Goal: Task Accomplishment & Management: Use online tool/utility

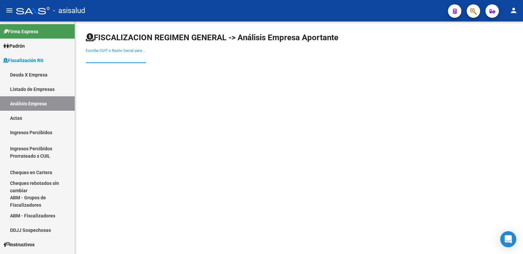
click at [109, 61] on div "Escriba CUIT o Razón Social para buscar" at bounding box center [116, 55] width 60 height 14
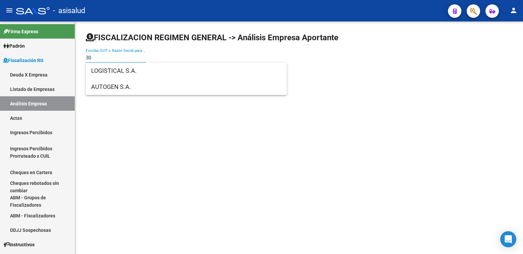
click at [92, 59] on input "30" at bounding box center [116, 58] width 60 height 6
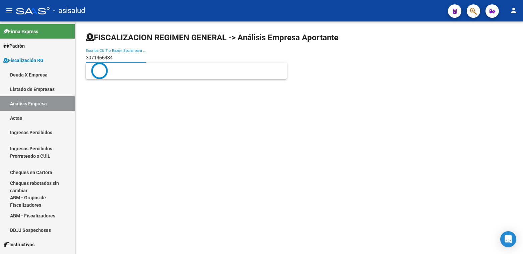
type input "30714664340"
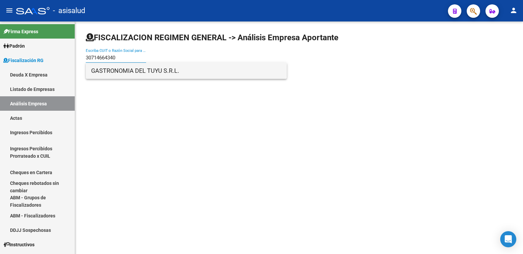
click at [125, 73] on span "GASTRONOMIA DEL TUYU S.R.L." at bounding box center [186, 71] width 190 height 16
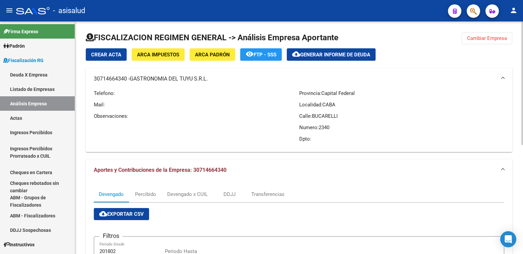
click at [501, 77] on span "30714664340 - GASTRONOMIA DEL TUYU S.R.L." at bounding box center [298, 78] width 408 height 7
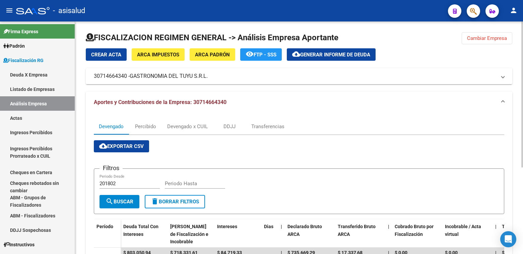
click at [502, 77] on span at bounding box center [503, 75] width 3 height 7
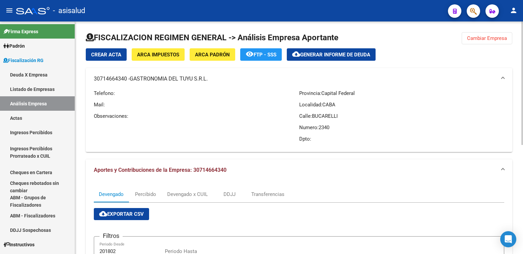
click at [501, 77] on span "30714664340 - GASTRONOMIA DEL TUYU S.R.L." at bounding box center [298, 78] width 408 height 7
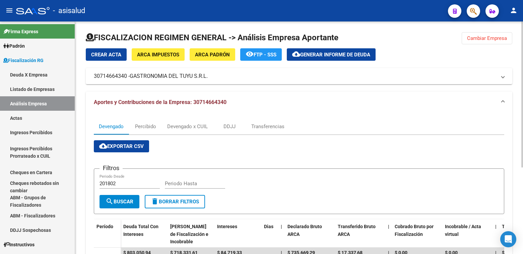
click at [334, 52] on span "Generar informe de deuda" at bounding box center [335, 55] width 70 height 6
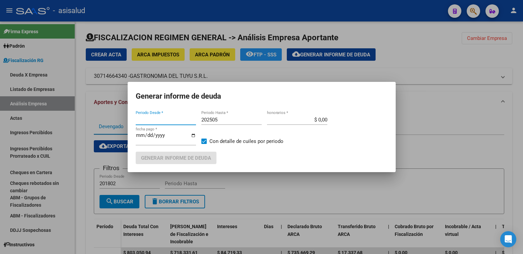
type input "201802"
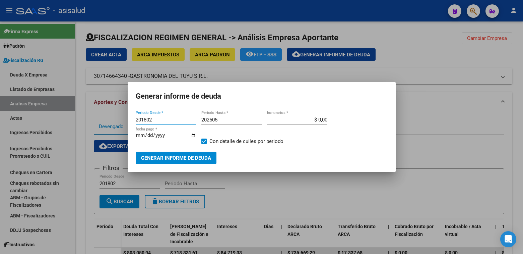
click at [155, 121] on input "201802" at bounding box center [166, 120] width 60 height 6
click at [219, 117] on input "202505" at bounding box center [231, 120] width 60 height 6
type input "202507"
click at [323, 119] on input "$ 0,00" at bounding box center [297, 120] width 60 height 6
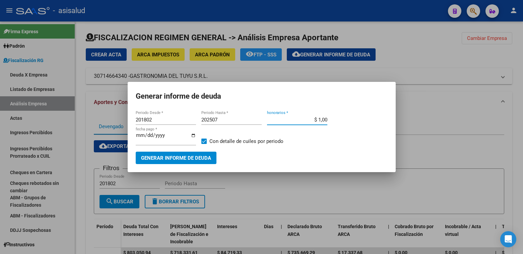
type input "$ 10,00"
click at [147, 136] on input "[DATE]" at bounding box center [166, 137] width 60 height 11
type input "[DATE]"
click at [170, 157] on span "Generar informe de deuda" at bounding box center [176, 158] width 70 height 6
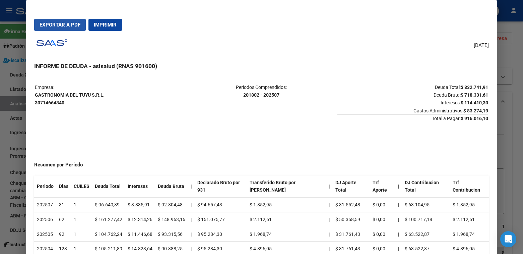
click at [60, 23] on span "Exportar a PDF" at bounding box center [60, 25] width 41 height 6
click at [16, 84] on div at bounding box center [261, 127] width 523 height 254
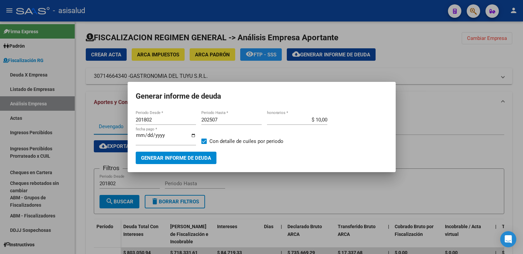
click at [112, 125] on div at bounding box center [261, 127] width 523 height 254
